Goal: Obtain resource: Obtain resource

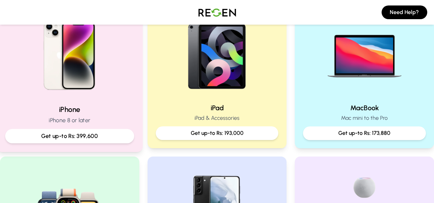
scroll to position [168, 0]
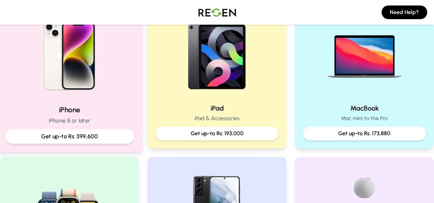
click at [109, 128] on div "iPhone iPhone 8 or later Get up-to Rs: 399,600" at bounding box center [69, 124] width 129 height 39
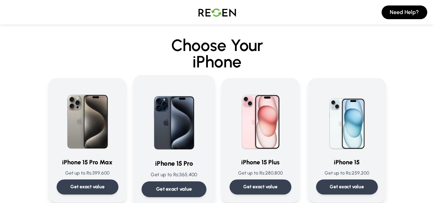
click at [158, 134] on img at bounding box center [173, 118] width 65 height 69
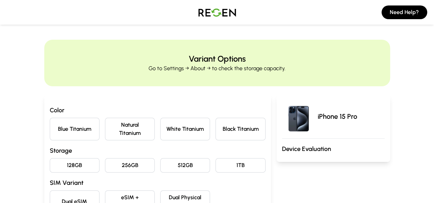
click at [110, 131] on button "Natural Titanium" at bounding box center [130, 129] width 50 height 23
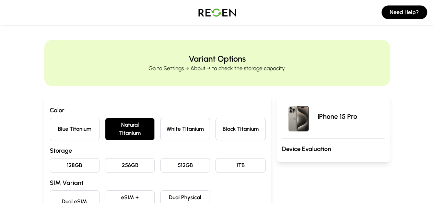
click at [61, 159] on button "128GB" at bounding box center [75, 166] width 50 height 14
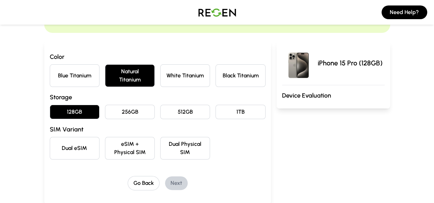
scroll to position [55, 0]
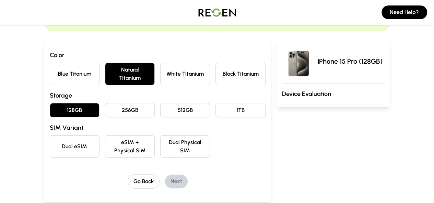
click at [125, 136] on button "eSIM + Physical SIM" at bounding box center [130, 147] width 50 height 23
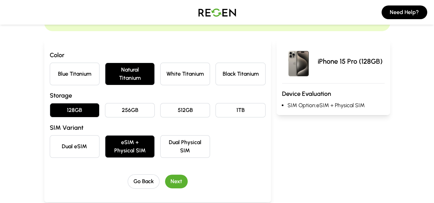
click at [167, 175] on button "Next" at bounding box center [176, 182] width 23 height 14
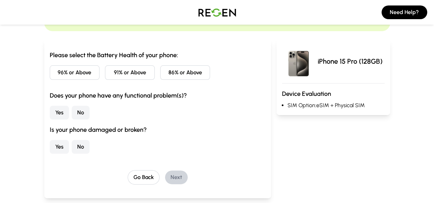
click at [62, 74] on button "96% or Above" at bounding box center [75, 73] width 50 height 14
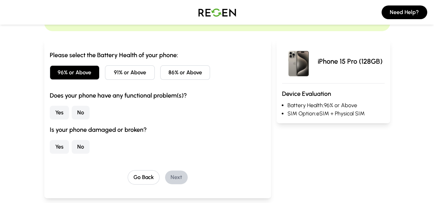
click at [72, 114] on button "No" at bounding box center [81, 113] width 18 height 14
click at [72, 144] on button "No" at bounding box center [81, 147] width 18 height 14
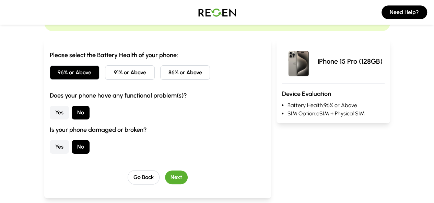
click at [165, 182] on button "Next" at bounding box center [176, 178] width 23 height 14
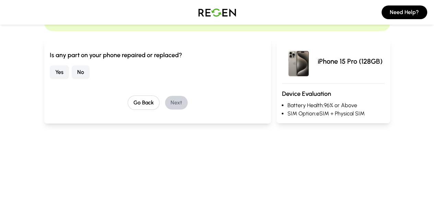
click at [72, 72] on button "No" at bounding box center [81, 73] width 18 height 14
click at [165, 102] on button "Next" at bounding box center [176, 103] width 23 height 14
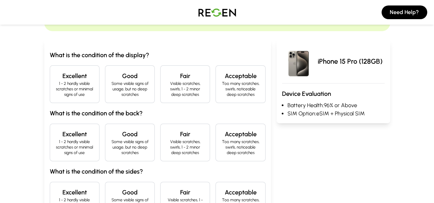
click at [56, 84] on p "1 - 2 hardly visible scratches or minimal signs of use" at bounding box center [75, 89] width 38 height 16
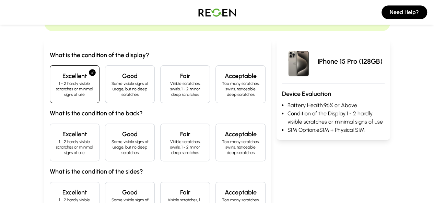
click at [56, 139] on p "1 - 2 hardly visible scratches or minimal signs of use" at bounding box center [75, 147] width 38 height 16
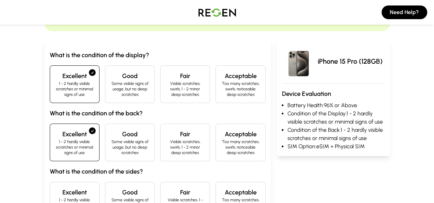
click at [56, 198] on p "1 - 2 hardly visible scratches or minimal signs of use" at bounding box center [75, 206] width 38 height 16
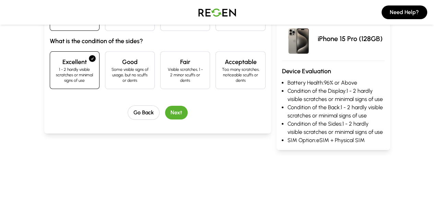
scroll to position [186, 0]
click at [165, 106] on button "Next" at bounding box center [176, 113] width 23 height 14
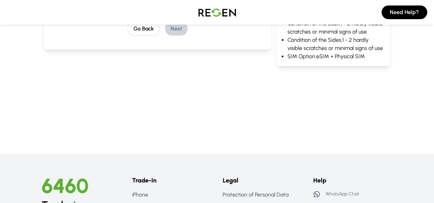
scroll to position [111, 0]
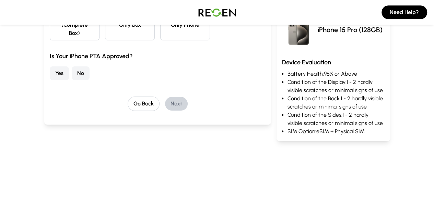
click at [72, 69] on button "No" at bounding box center [81, 74] width 18 height 14
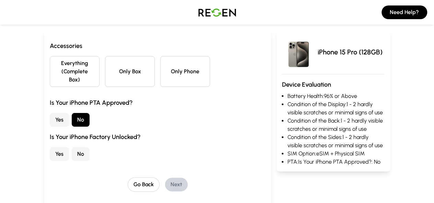
scroll to position [62, 0]
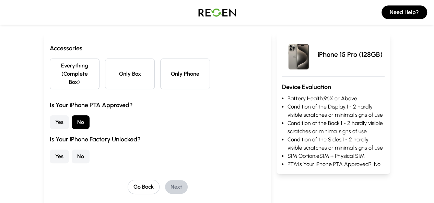
click at [62, 71] on button "Everything (Complete Box)" at bounding box center [75, 74] width 50 height 31
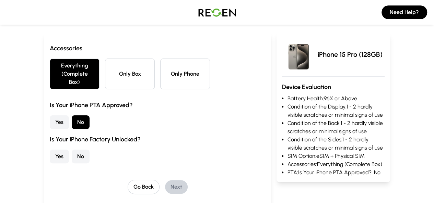
click at [50, 150] on button "Yes" at bounding box center [59, 157] width 19 height 14
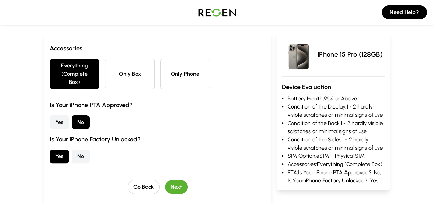
click at [165, 182] on button "Next" at bounding box center [176, 187] width 23 height 14
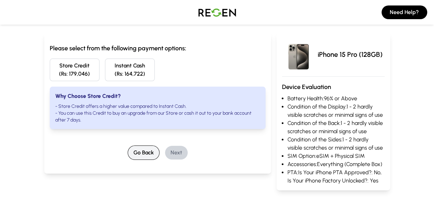
click at [136, 146] on button "Go Back" at bounding box center [144, 153] width 32 height 14
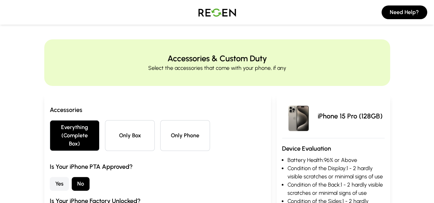
scroll to position [0, 0]
